Goal: Use online tool/utility: Use online tool/utility

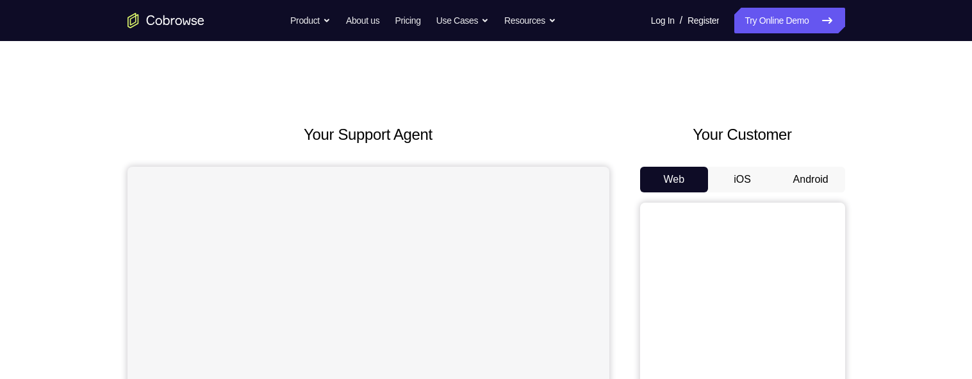
click at [651, 138] on h2 "Your Customer" at bounding box center [742, 134] width 205 height 23
click at [784, 171] on button "Android" at bounding box center [811, 180] width 69 height 26
click at [800, 172] on button "Android" at bounding box center [811, 180] width 69 height 26
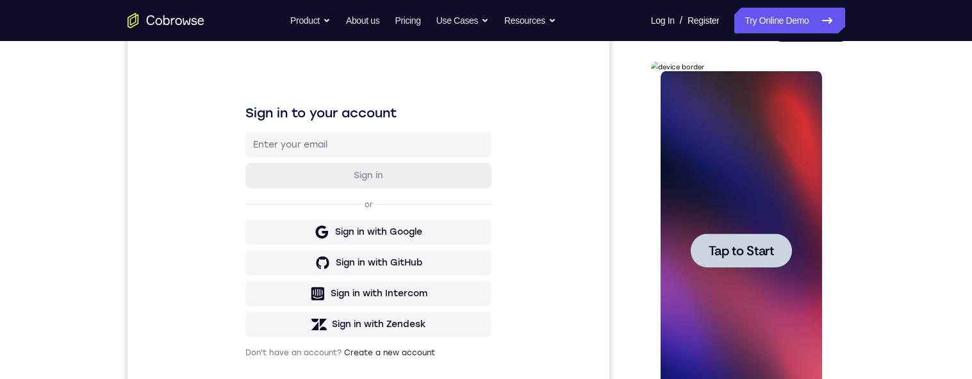
click at [748, 254] on span "Tap to Start" at bounding box center [741, 250] width 65 height 13
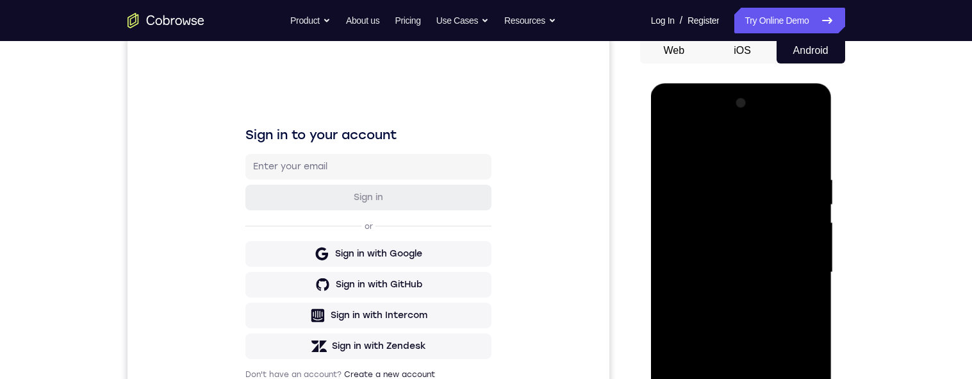
scroll to position [140, 0]
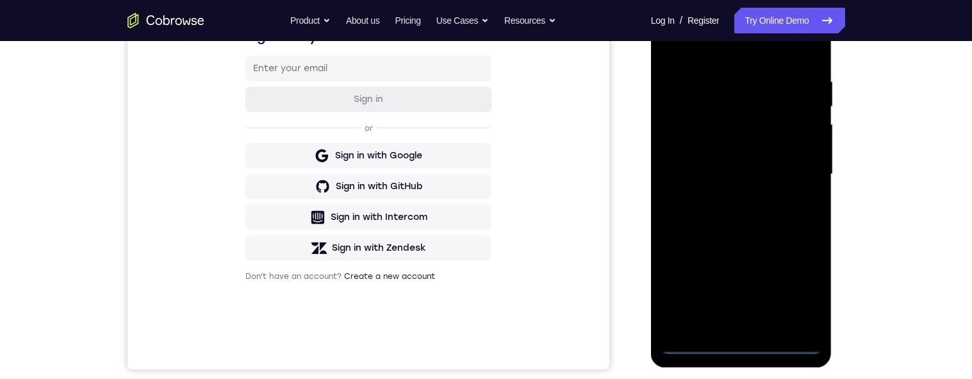
click at [863, 286] on div "Your Support Agent Your Customer Web iOS Android Next Steps We’d be happy to gi…" at bounding box center [486, 236] width 820 height 845
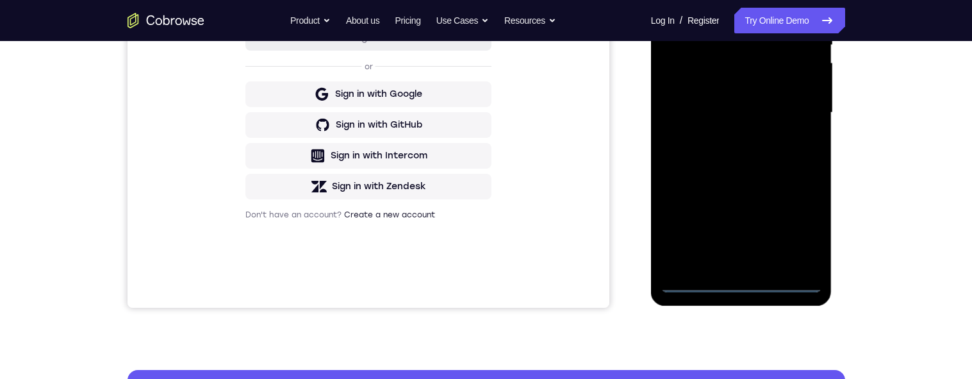
scroll to position [287, 0]
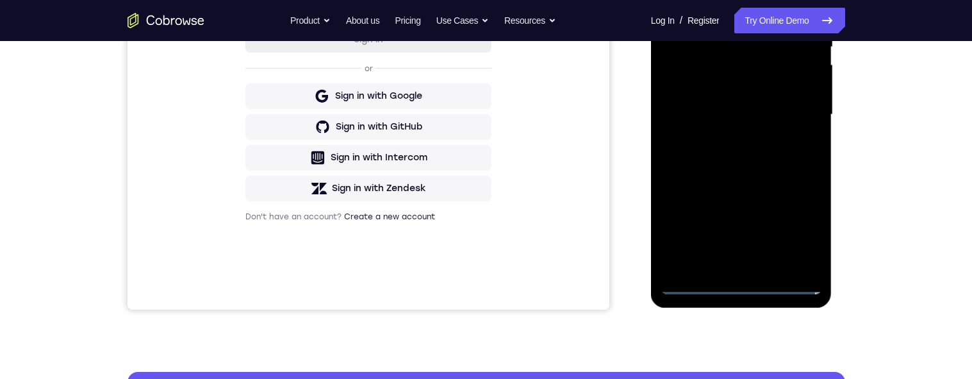
click at [749, 282] on div at bounding box center [742, 114] width 162 height 359
click at [804, 230] on div at bounding box center [742, 114] width 162 height 359
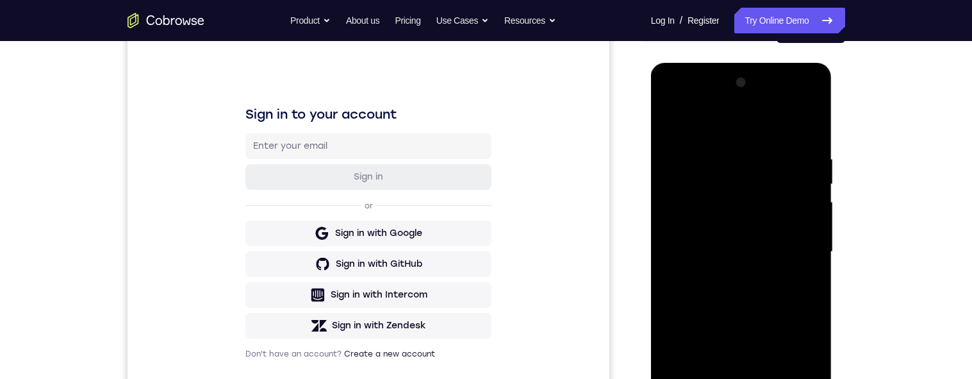
scroll to position [106, 0]
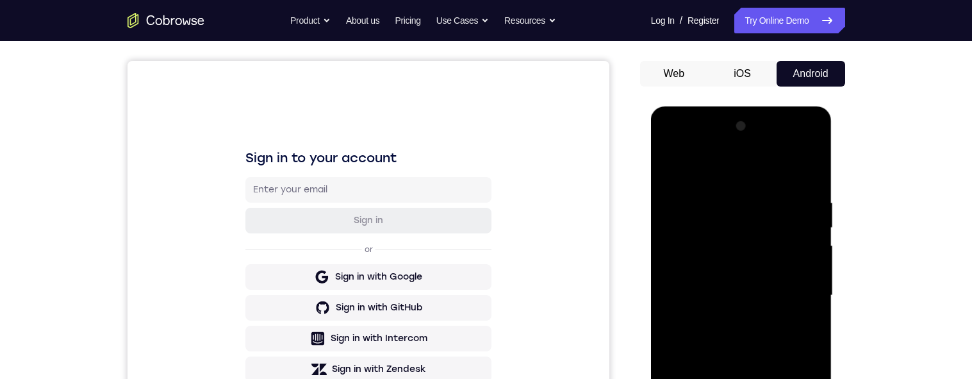
click at [759, 177] on div at bounding box center [742, 295] width 162 height 359
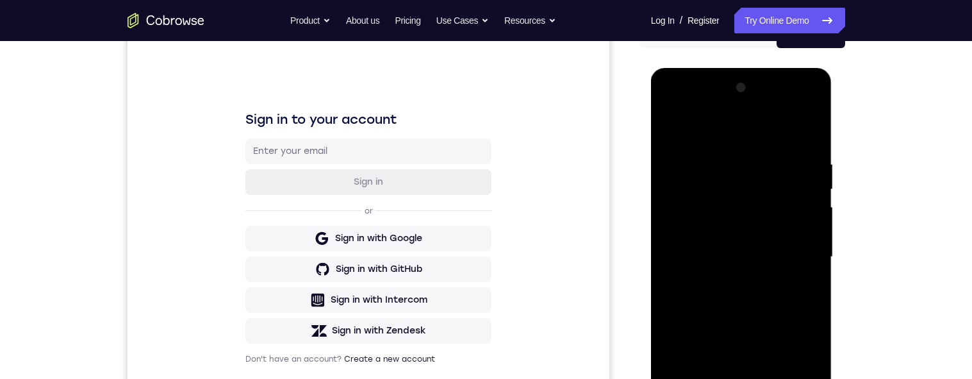
scroll to position [155, 0]
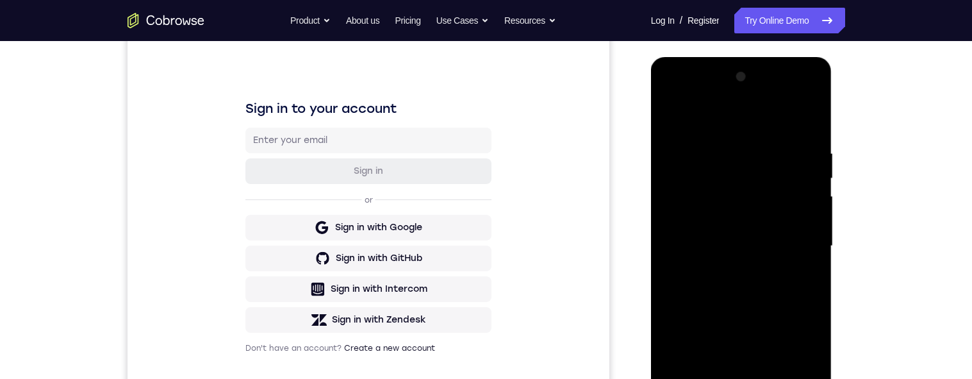
click at [805, 241] on div at bounding box center [742, 246] width 162 height 359
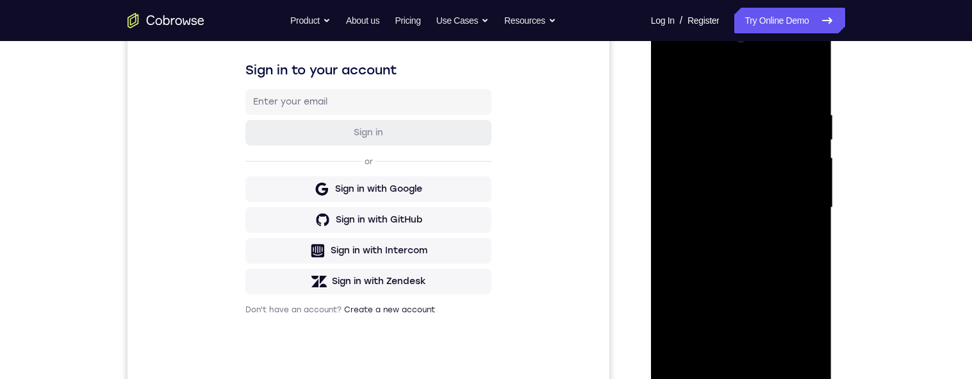
scroll to position [246, 0]
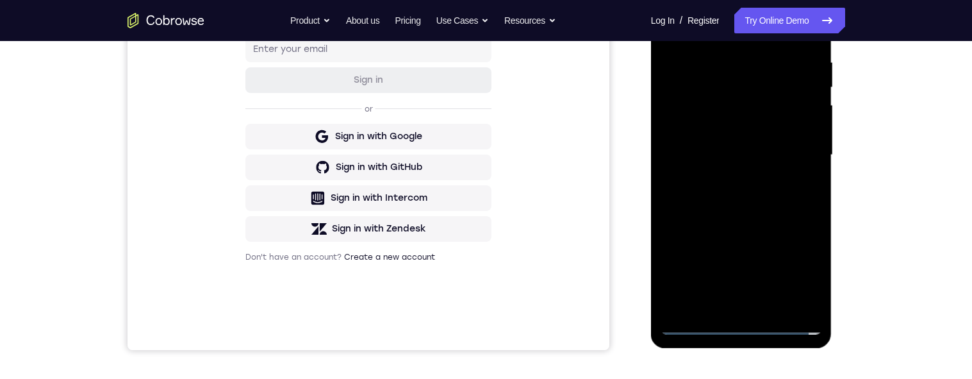
click at [730, 308] on div at bounding box center [742, 155] width 162 height 359
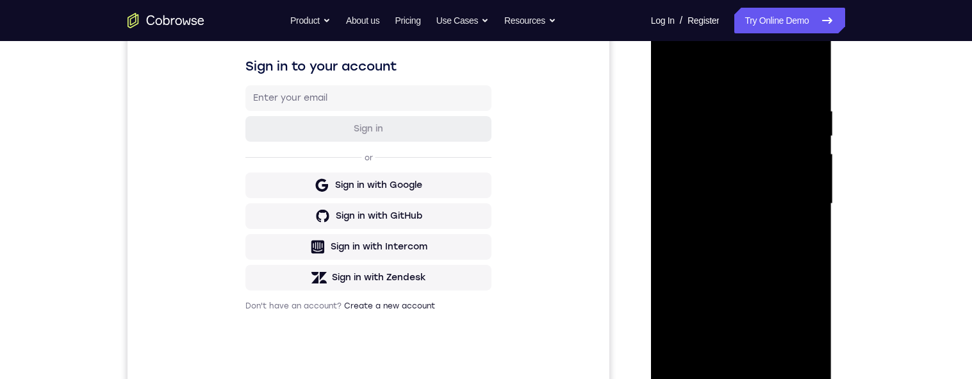
click at [794, 189] on div at bounding box center [742, 203] width 162 height 359
click at [719, 182] on div at bounding box center [742, 203] width 162 height 359
click at [720, 180] on div at bounding box center [742, 203] width 162 height 359
click at [796, 206] on div at bounding box center [742, 203] width 162 height 359
click at [803, 250] on div at bounding box center [742, 203] width 162 height 359
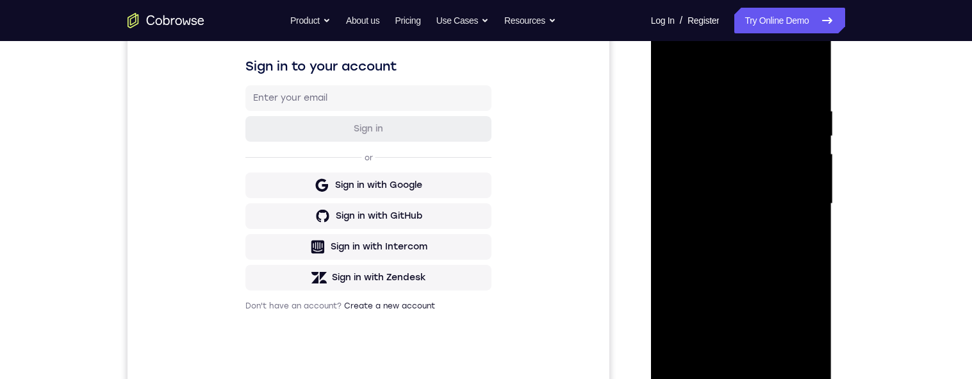
click at [783, 242] on div at bounding box center [742, 203] width 162 height 359
click at [794, 247] on div at bounding box center [742, 203] width 162 height 359
click at [877, 179] on div "Your Support Agent Your Customer Web iOS Android Next Steps We’d be happy to gi…" at bounding box center [486, 266] width 820 height 845
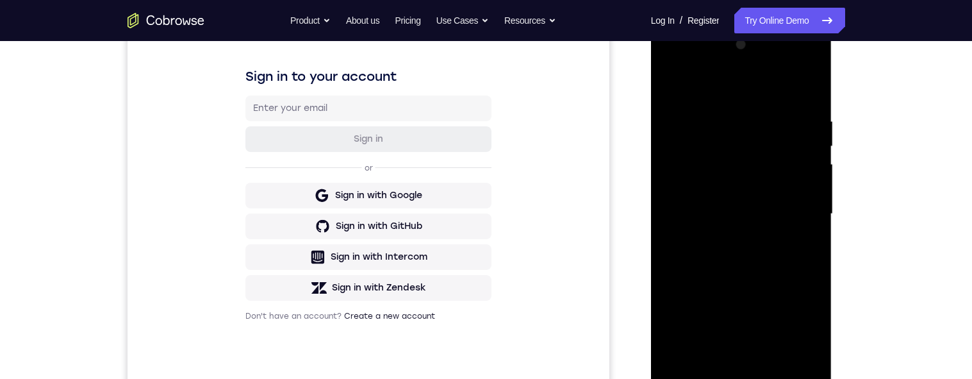
scroll to position [186, 0]
click at [795, 263] on div at bounding box center [742, 215] width 162 height 359
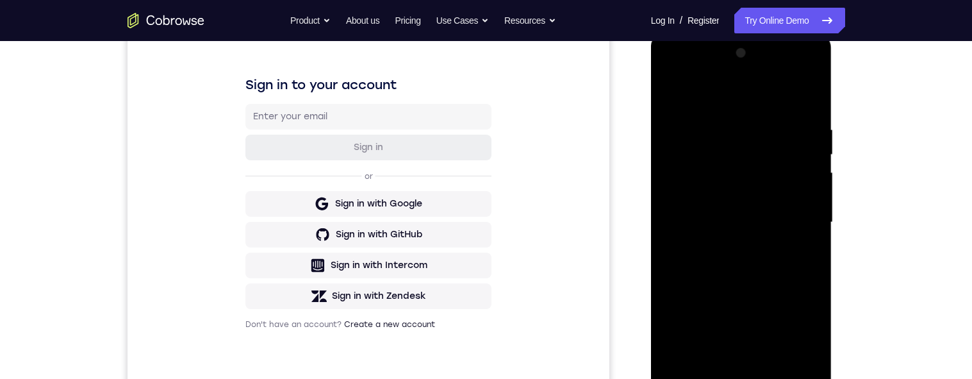
scroll to position [179, 0]
